Goal: Navigation & Orientation: Find specific page/section

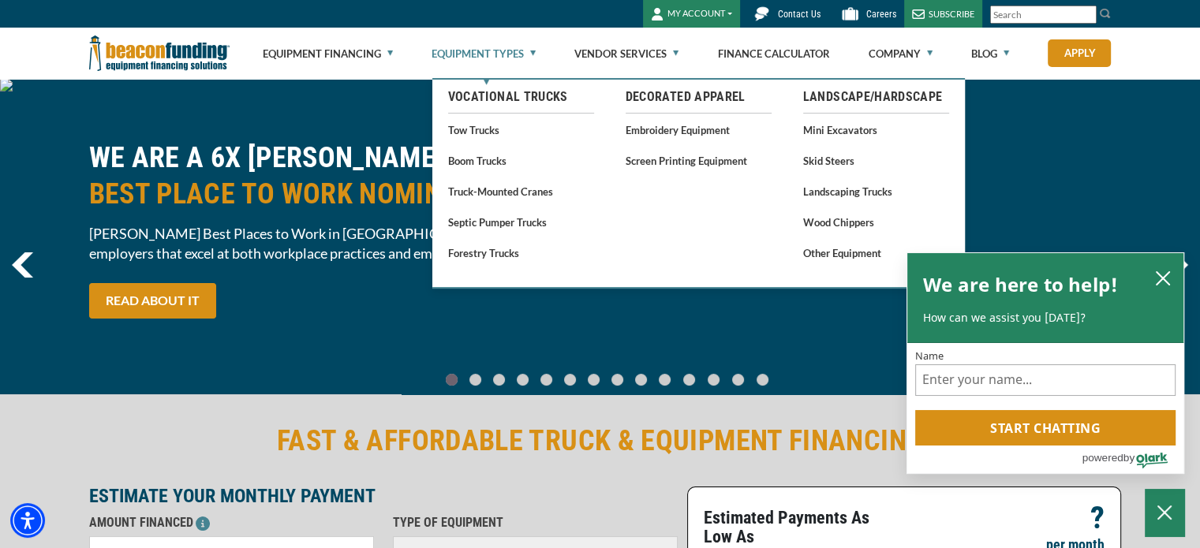
click at [515, 45] on link "Equipment Types" at bounding box center [483, 53] width 104 height 50
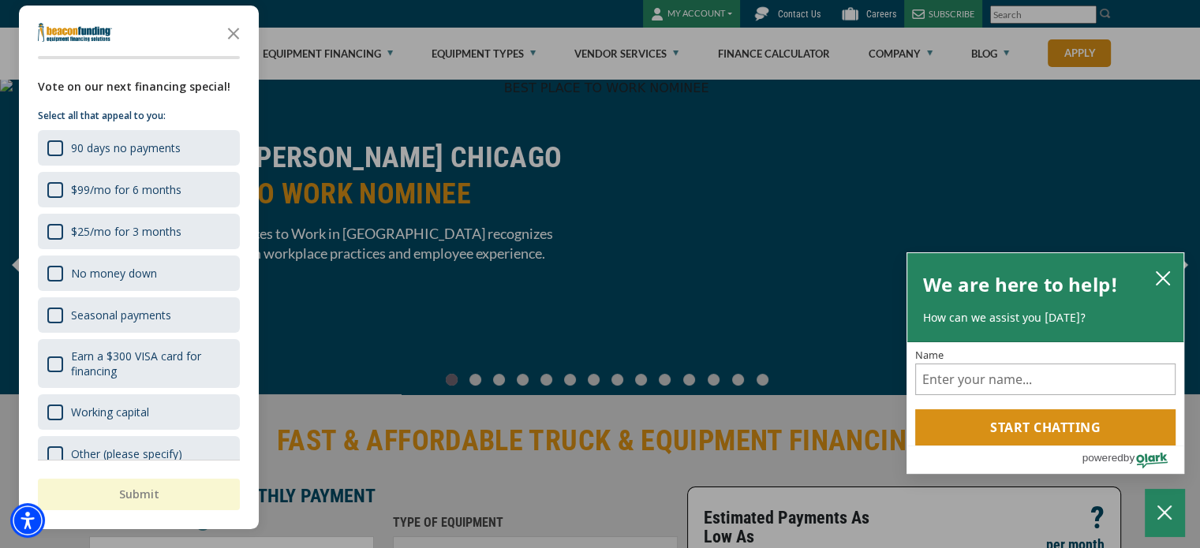
click at [715, 281] on div "button" at bounding box center [600, 274] width 1200 height 548
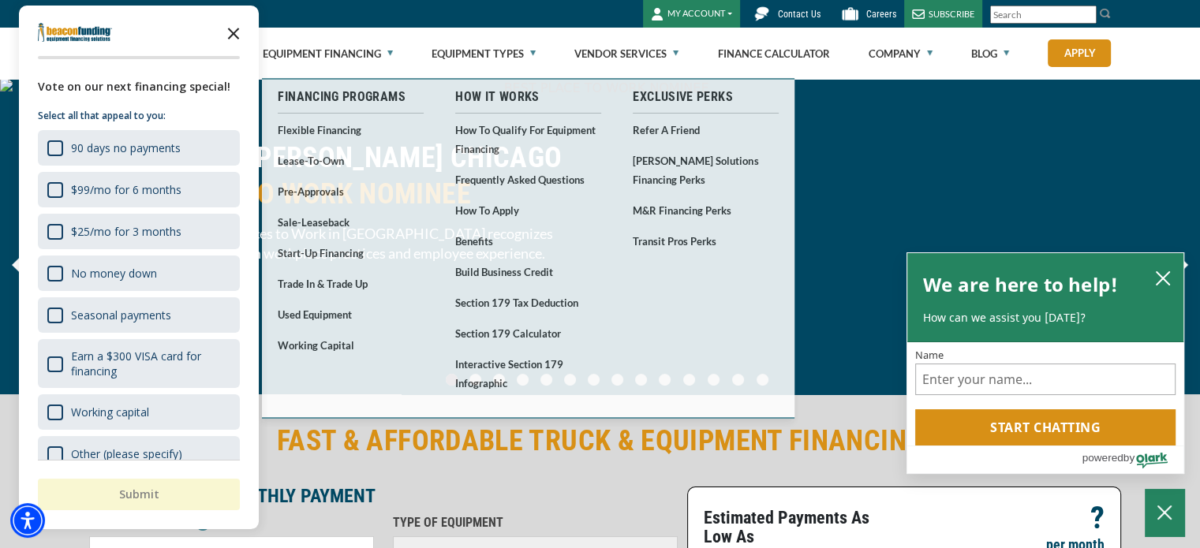
click at [233, 37] on icon "Close the survey" at bounding box center [234, 33] width 32 height 32
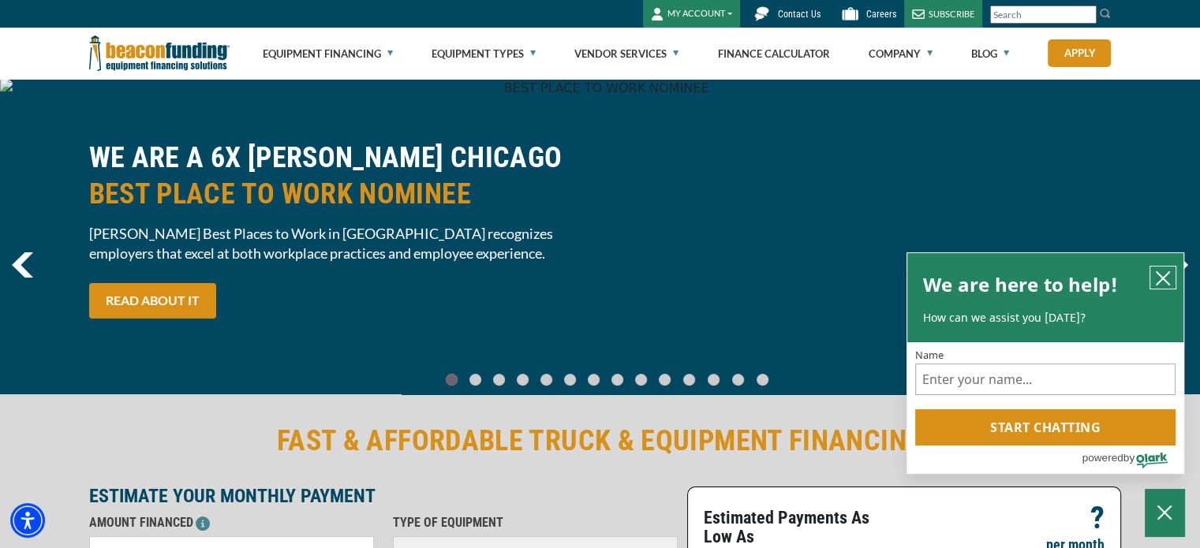
click at [1160, 271] on icon "close chatbox" at bounding box center [1163, 279] width 16 height 16
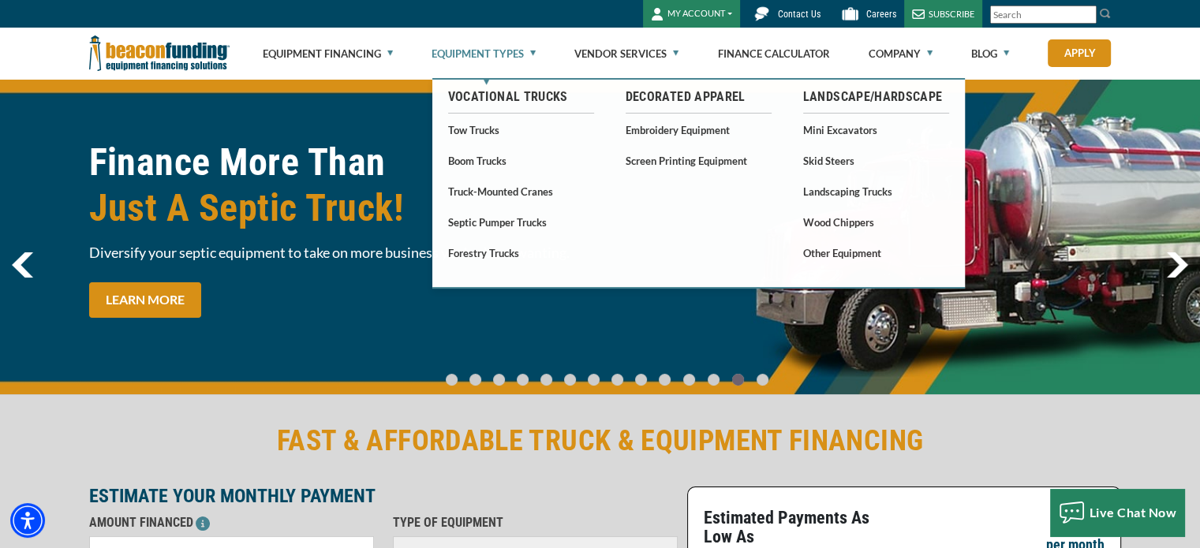
click at [519, 62] on link "Equipment Types" at bounding box center [483, 53] width 104 height 50
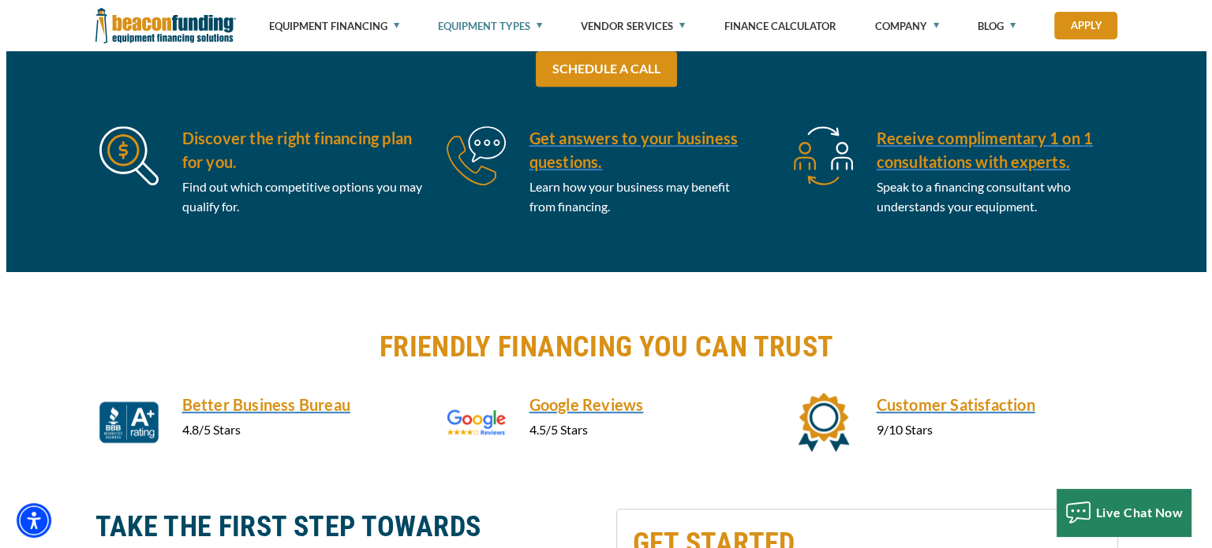
scroll to position [790, 0]
